Goal: Task Accomplishment & Management: Complete application form

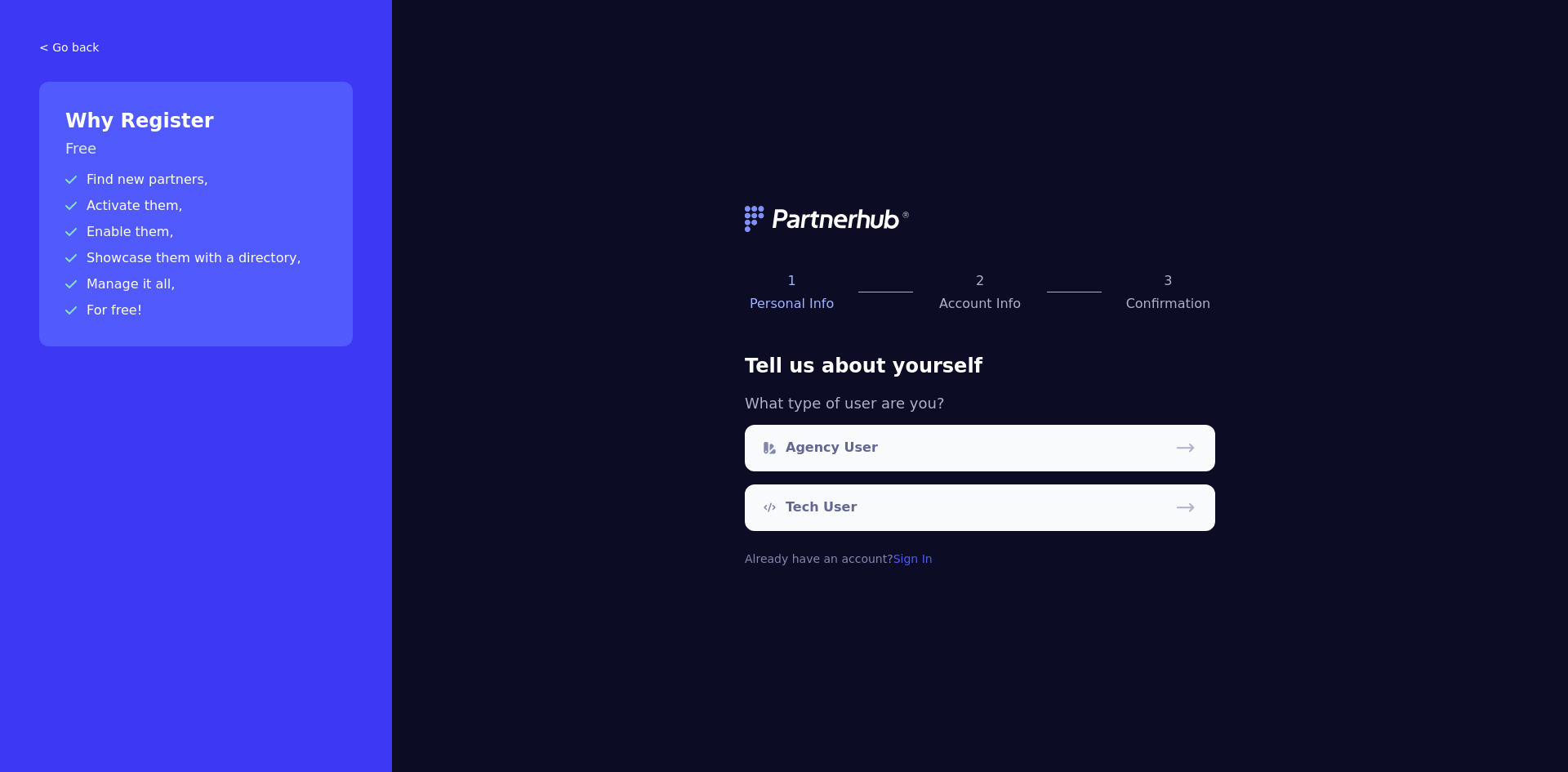
click at [870, 293] on div at bounding box center [886, 292] width 94 height 42
click at [817, 290] on p "1" at bounding box center [792, 281] width 94 height 20
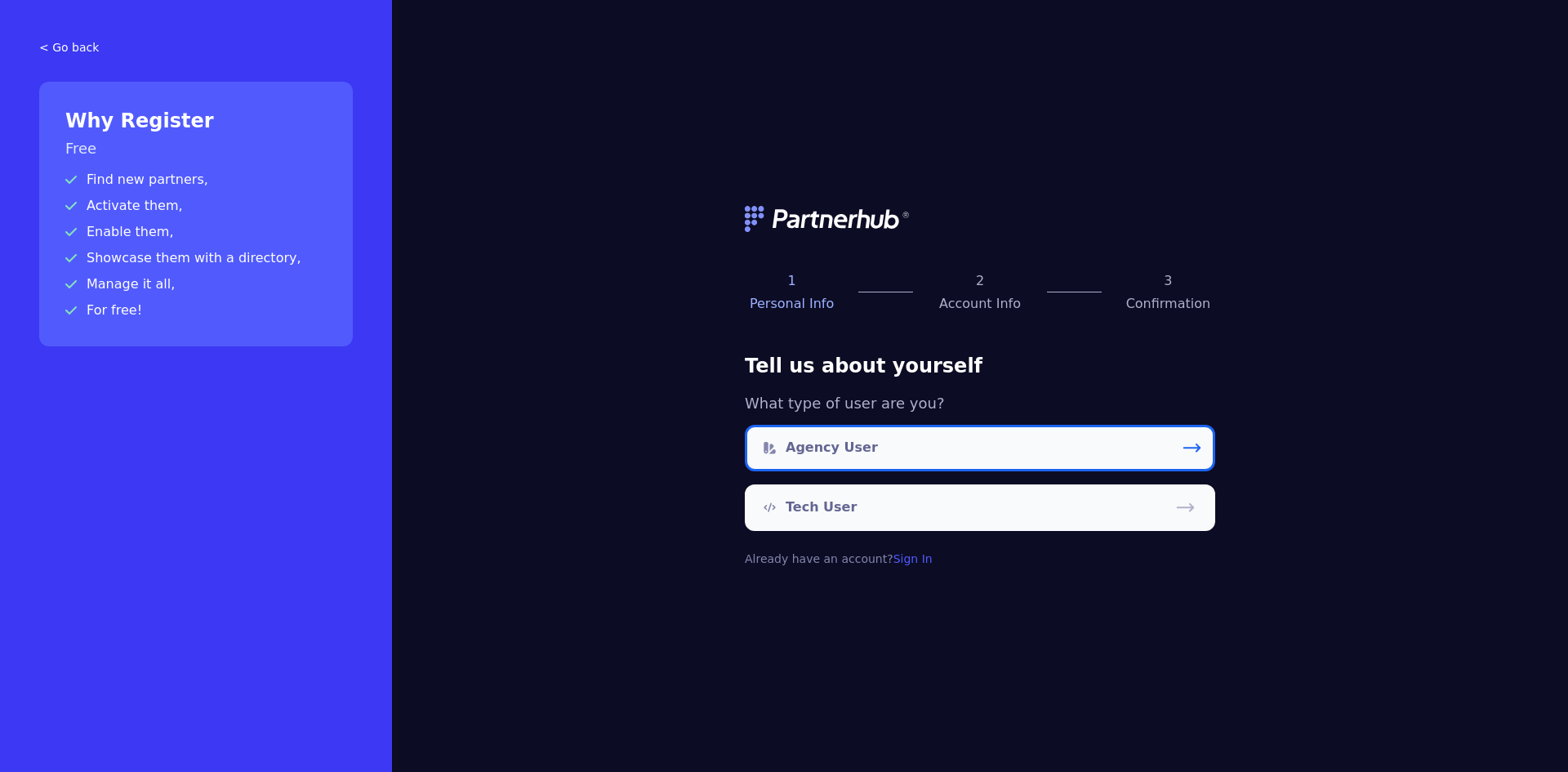
click at [903, 455] on link "Agency User" at bounding box center [979, 448] width 470 height 47
click at [953, 442] on link "Agency User" at bounding box center [979, 448] width 470 height 47
